Goal: Task Accomplishment & Management: Manage account settings

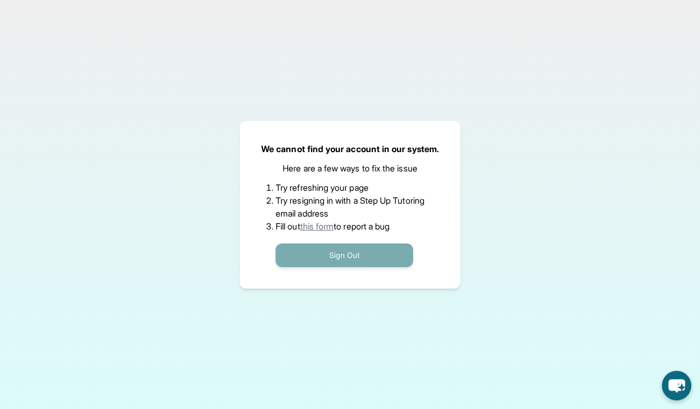
click at [366, 263] on button "Sign Out" at bounding box center [343, 255] width 137 height 24
